Goal: Register for event/course

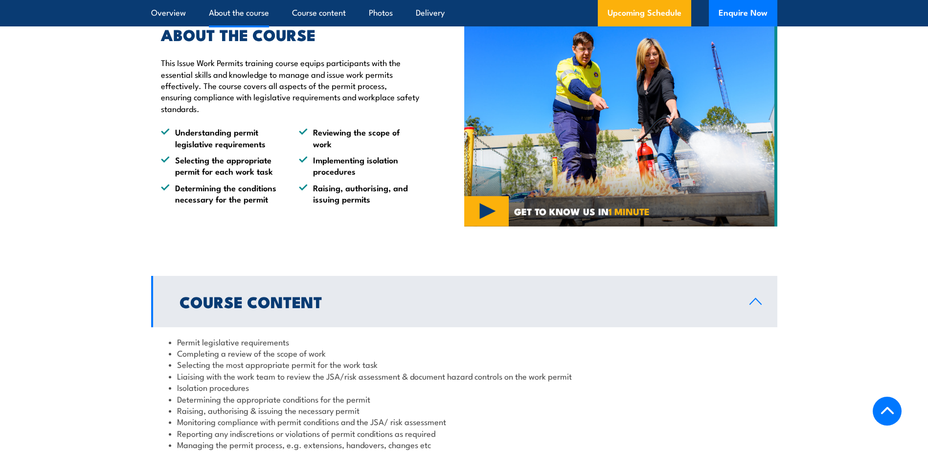
scroll to position [831, 0]
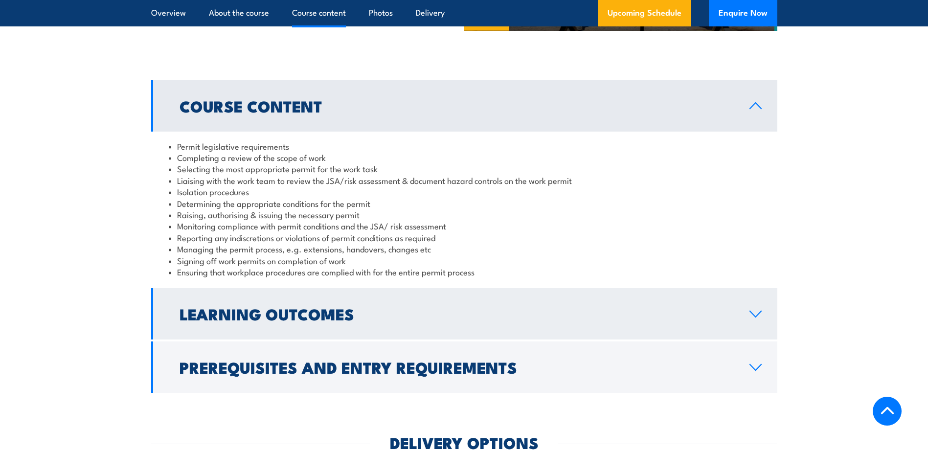
click at [310, 309] on h2 "Learning Outcomes" at bounding box center [456, 314] width 554 height 14
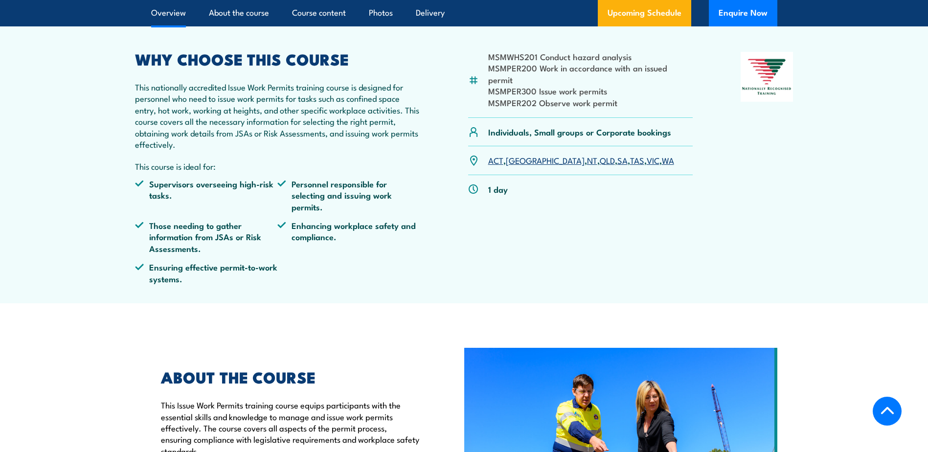
scroll to position [49, 0]
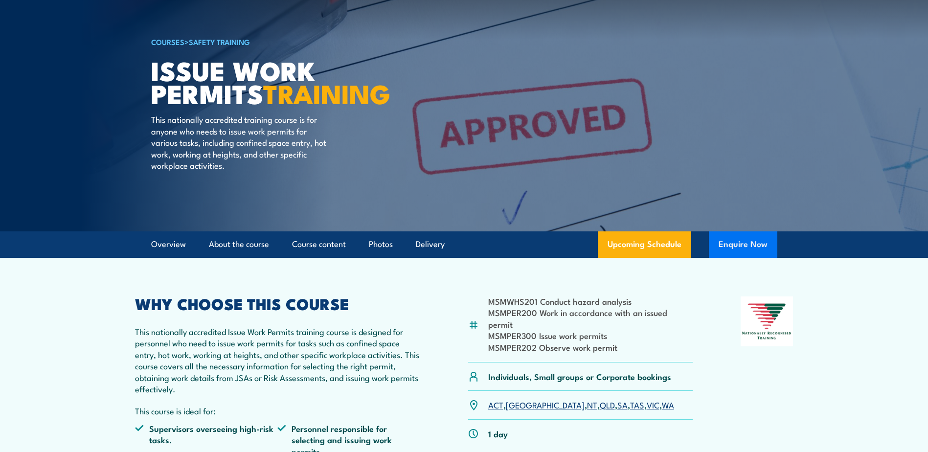
click at [736, 246] on button "Enquire Now" at bounding box center [743, 244] width 68 height 26
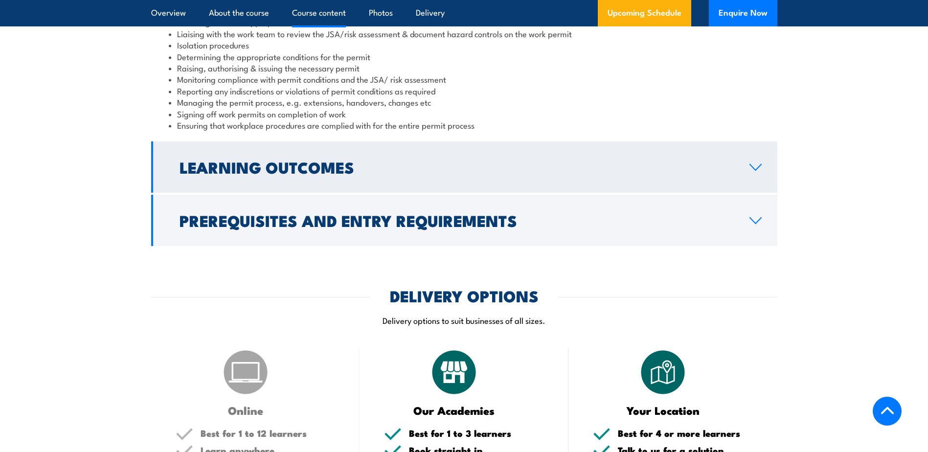
click at [389, 164] on h2 "Learning Outcomes" at bounding box center [456, 167] width 554 height 14
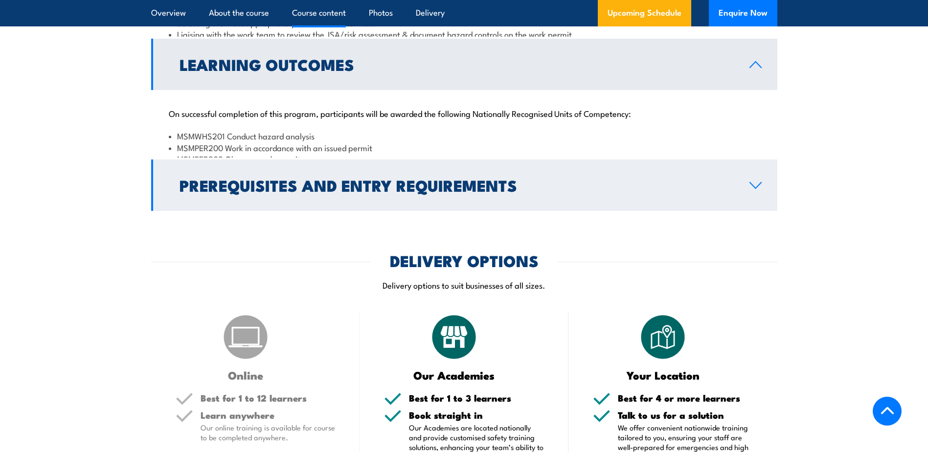
scroll to position [963, 0]
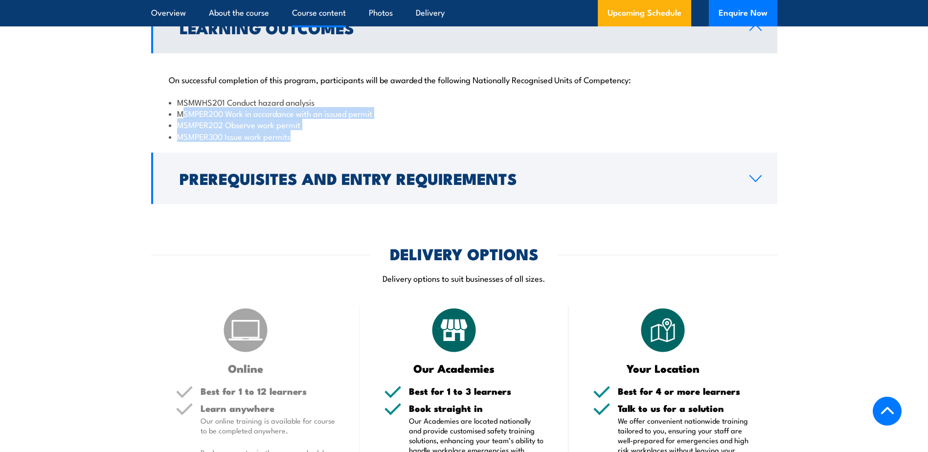
drag, startPoint x: 296, startPoint y: 136, endPoint x: 182, endPoint y: 110, distance: 117.1
click at [182, 110] on ul "MSMWHS201 Conduct hazard analysis MSMPER200 Work in accordance with an issued p…" at bounding box center [464, 119] width 591 height 46
drag, startPoint x: 182, startPoint y: 110, endPoint x: 179, endPoint y: 103, distance: 7.0
click at [179, 103] on li "MSMWHS201 Conduct hazard analysis" at bounding box center [464, 101] width 591 height 11
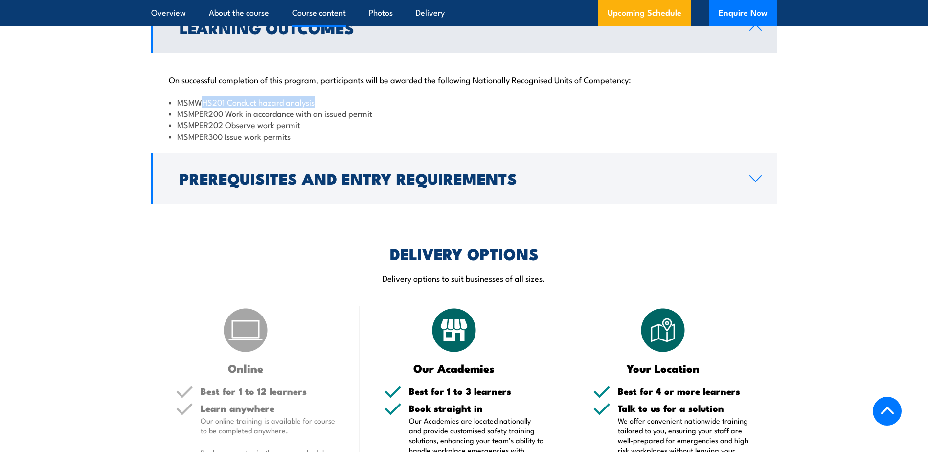
drag, startPoint x: 198, startPoint y: 99, endPoint x: 366, endPoint y: 108, distance: 168.5
click at [369, 107] on ul "MSMWHS201 Conduct hazard analysis MSMPER200 Work in accordance with an issued p…" at bounding box center [464, 119] width 591 height 46
drag, startPoint x: 366, startPoint y: 108, endPoint x: 153, endPoint y: 134, distance: 214.9
click at [153, 134] on div "On successful completion of this program, participants will be awarded the foll…" at bounding box center [464, 102] width 626 height 98
drag, startPoint x: 153, startPoint y: 134, endPoint x: 289, endPoint y: 119, distance: 136.9
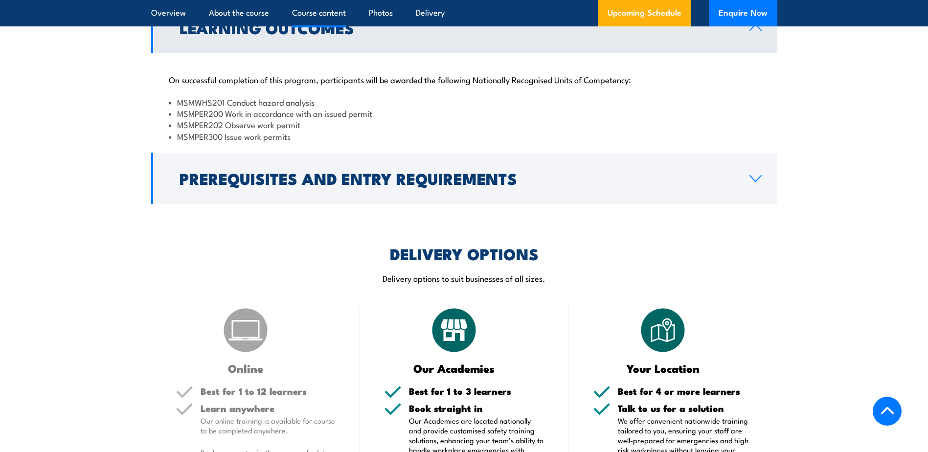
click at [289, 119] on li "MSMPER202 Observe work permit" at bounding box center [464, 124] width 591 height 11
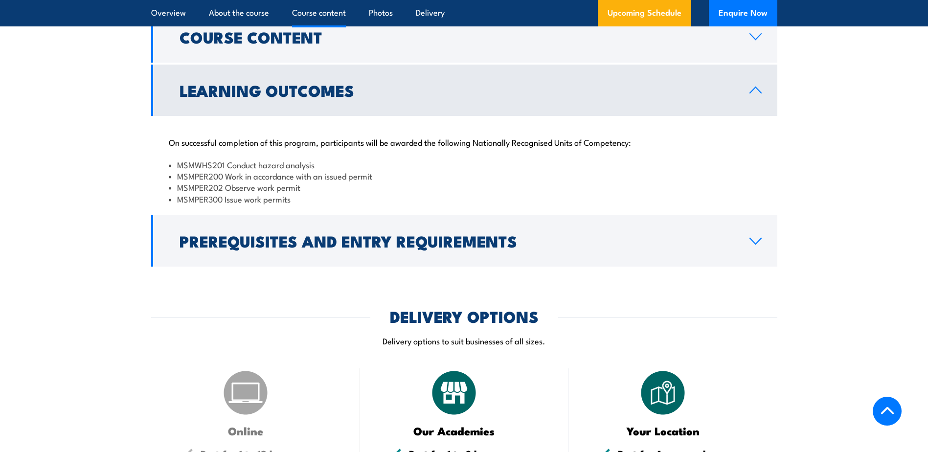
scroll to position [816, 0]
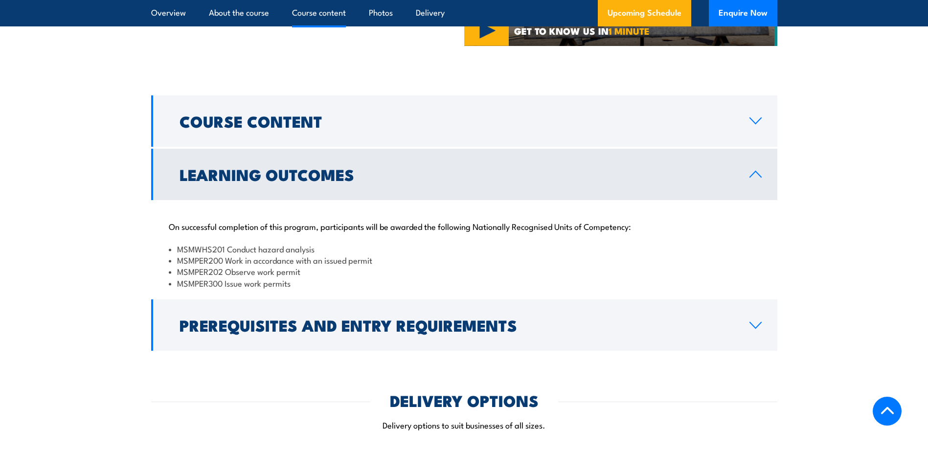
click at [407, 163] on link "Learning Outcomes" at bounding box center [464, 174] width 626 height 51
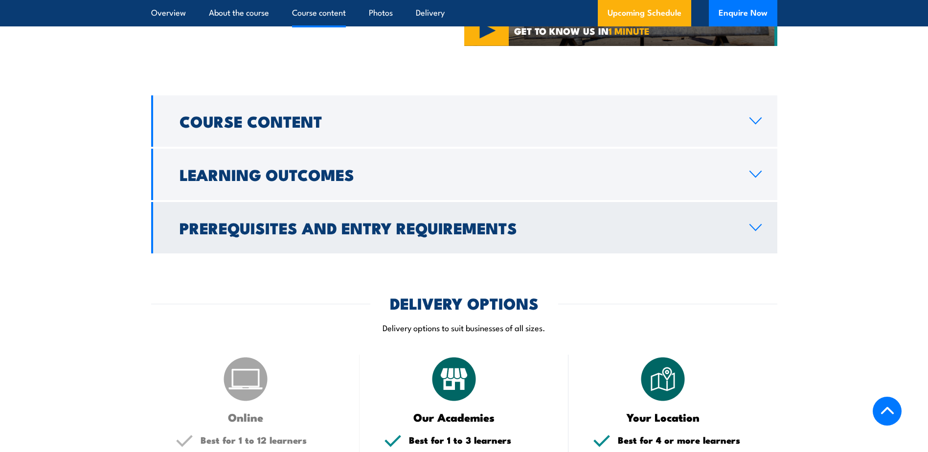
click at [493, 233] on h2 "Prerequisites and Entry Requirements" at bounding box center [456, 228] width 554 height 14
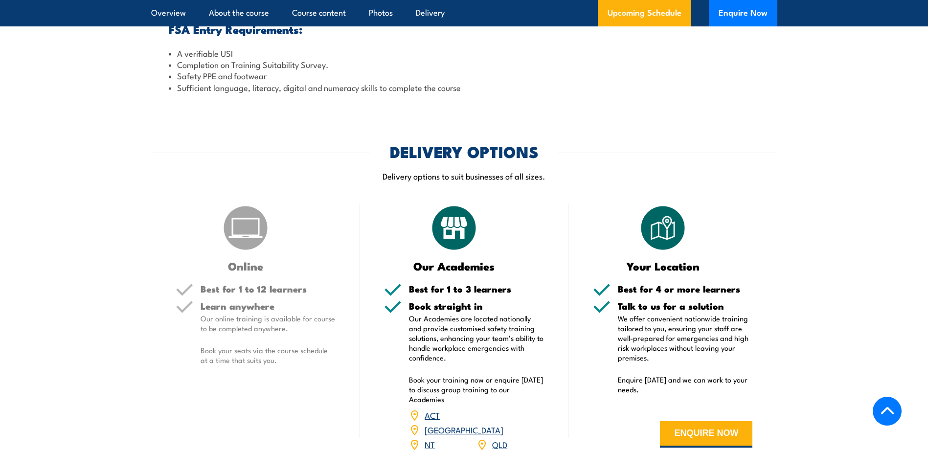
scroll to position [1159, 0]
